Goal: Find specific page/section

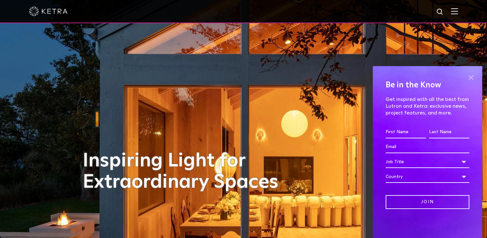
click at [471, 77] on span at bounding box center [471, 77] width 10 height 10
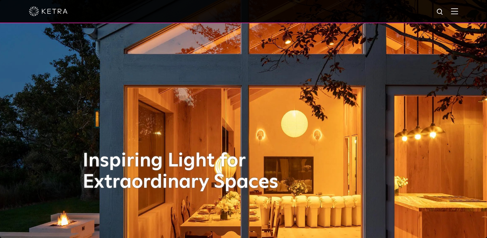
click at [458, 15] on div at bounding box center [243, 11] width 429 height 23
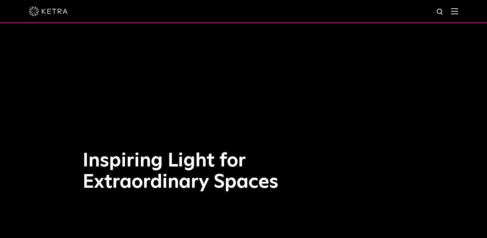
click at [458, 12] on img at bounding box center [454, 11] width 7 height 6
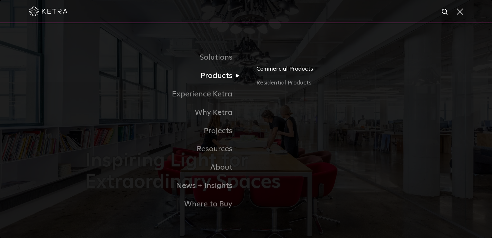
click at [276, 70] on link "Commercial Products" at bounding box center [331, 71] width 151 height 14
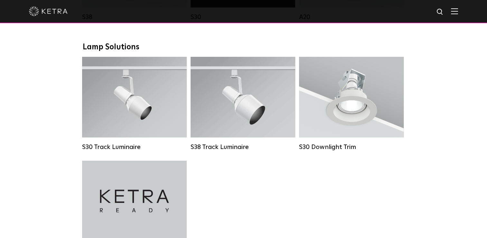
scroll to position [580, 0]
